Goal: Information Seeking & Learning: Understand process/instructions

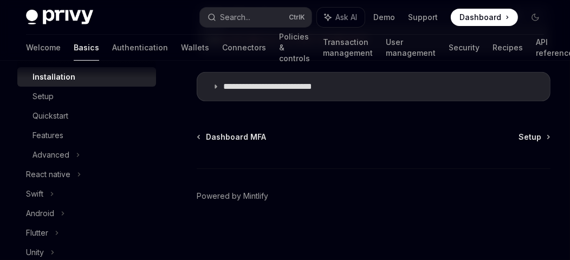
scroll to position [108, 0]
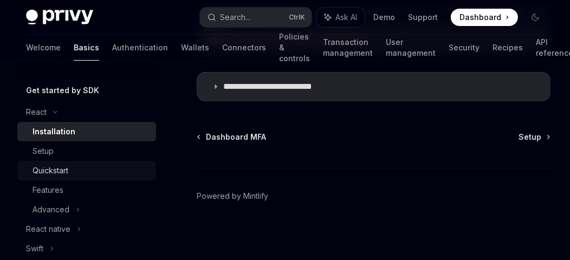
click at [86, 168] on div "Quickstart" at bounding box center [90, 170] width 117 height 13
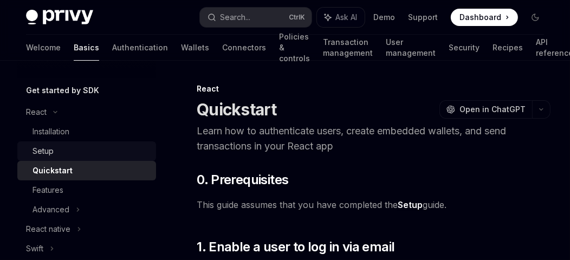
click at [86, 154] on div "Setup" at bounding box center [90, 151] width 117 height 13
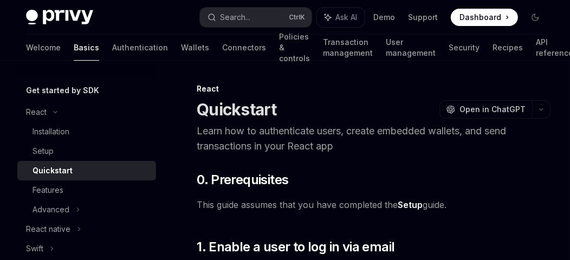
type textarea "*"
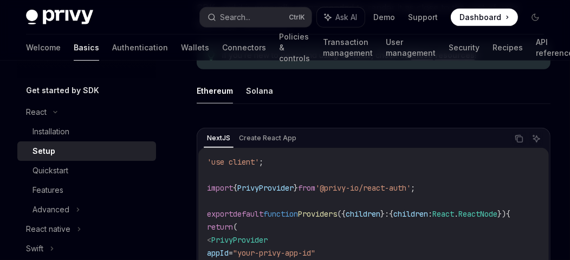
scroll to position [487, 0]
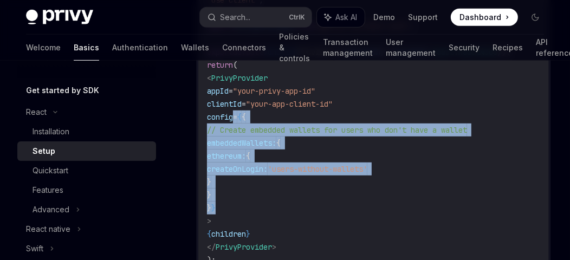
drag, startPoint x: 234, startPoint y: 116, endPoint x: 256, endPoint y: 206, distance: 91.9
click at [256, 206] on code "'use client' ; import { PrivyProvider } from '@privy-io/react-auth' ; export de…" at bounding box center [373, 137] width 333 height 286
copy code "config = { { // Create embedded wallets for users who don't have a wallet embed…"
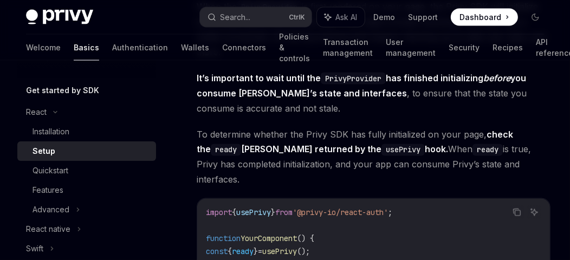
scroll to position [1245, 0]
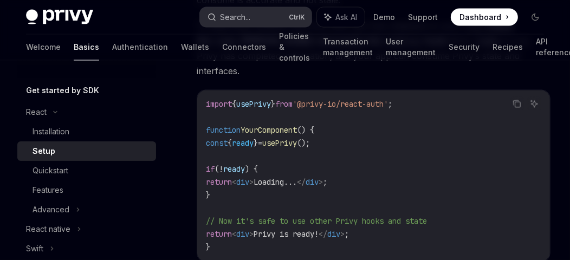
click at [245, 11] on div "Search..." at bounding box center [235, 17] width 30 height 13
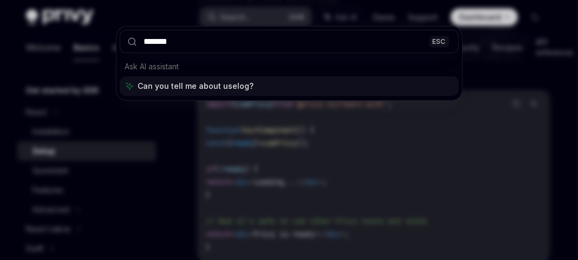
type input "********"
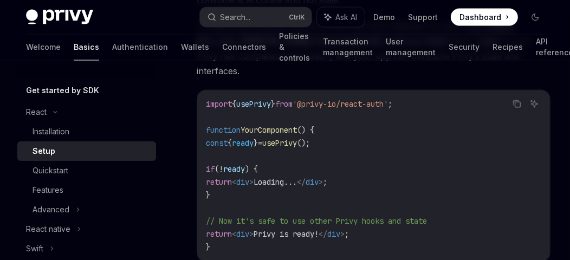
click at [416, 150] on code "import { usePrivy } from '@privy-io/react-auth' ; function YourComponent () { c…" at bounding box center [373, 176] width 335 height 156
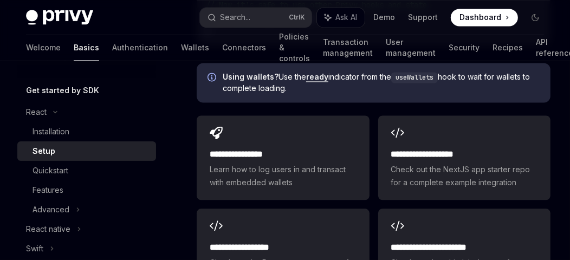
scroll to position [1631, 0]
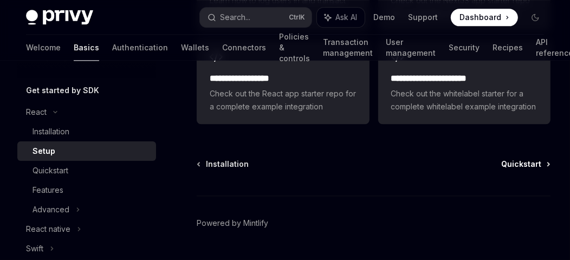
click at [516, 159] on span "Quickstart" at bounding box center [521, 164] width 40 height 11
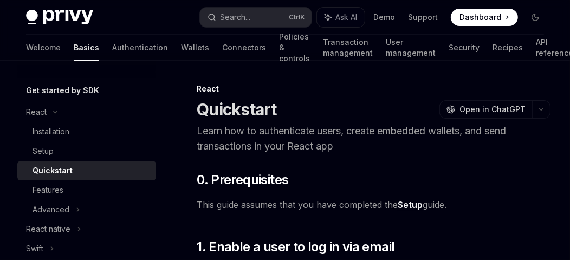
type textarea "*"
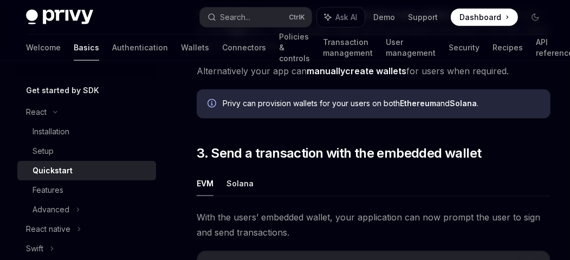
scroll to position [1028, 0]
